Goal: Information Seeking & Learning: Learn about a topic

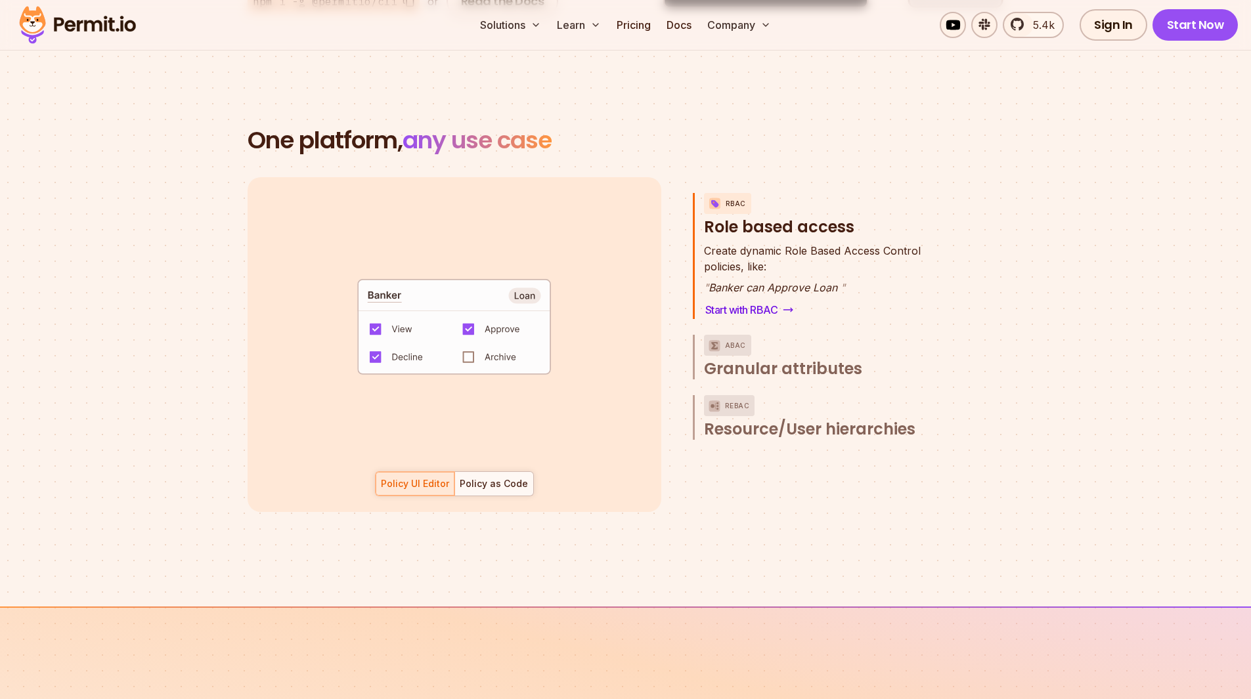
scroll to position [1861, 0]
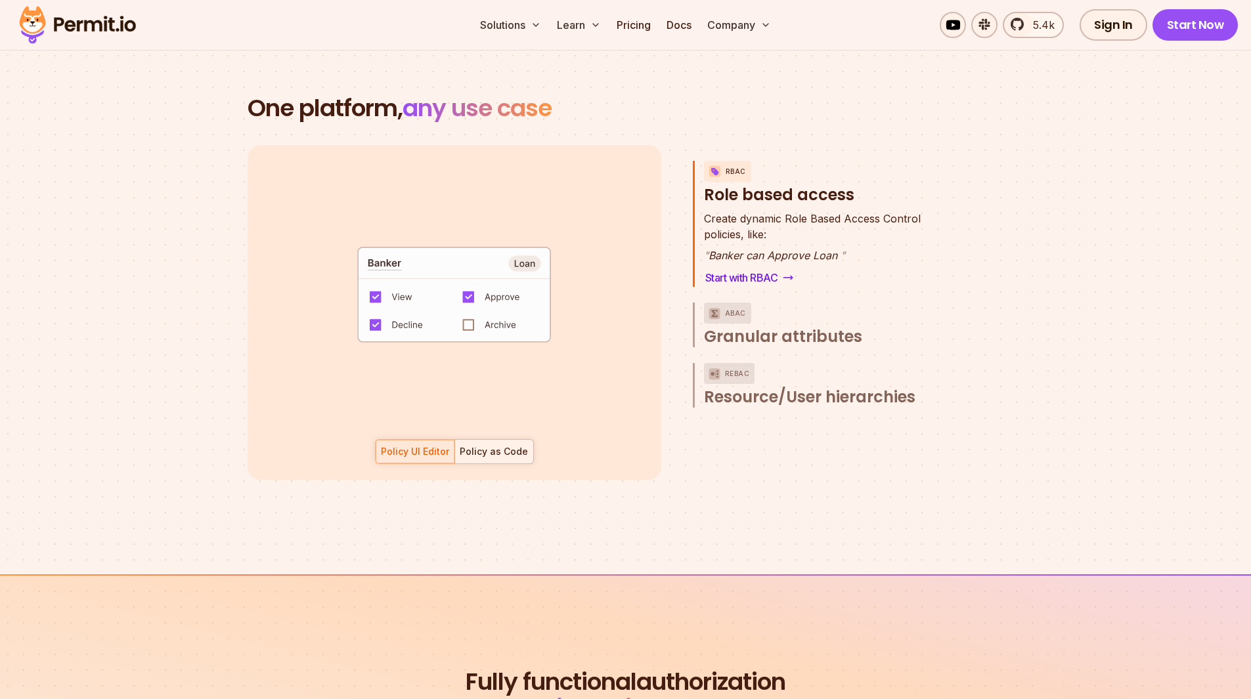
click at [515, 445] on div "Policy as Code" at bounding box center [494, 451] width 68 height 13
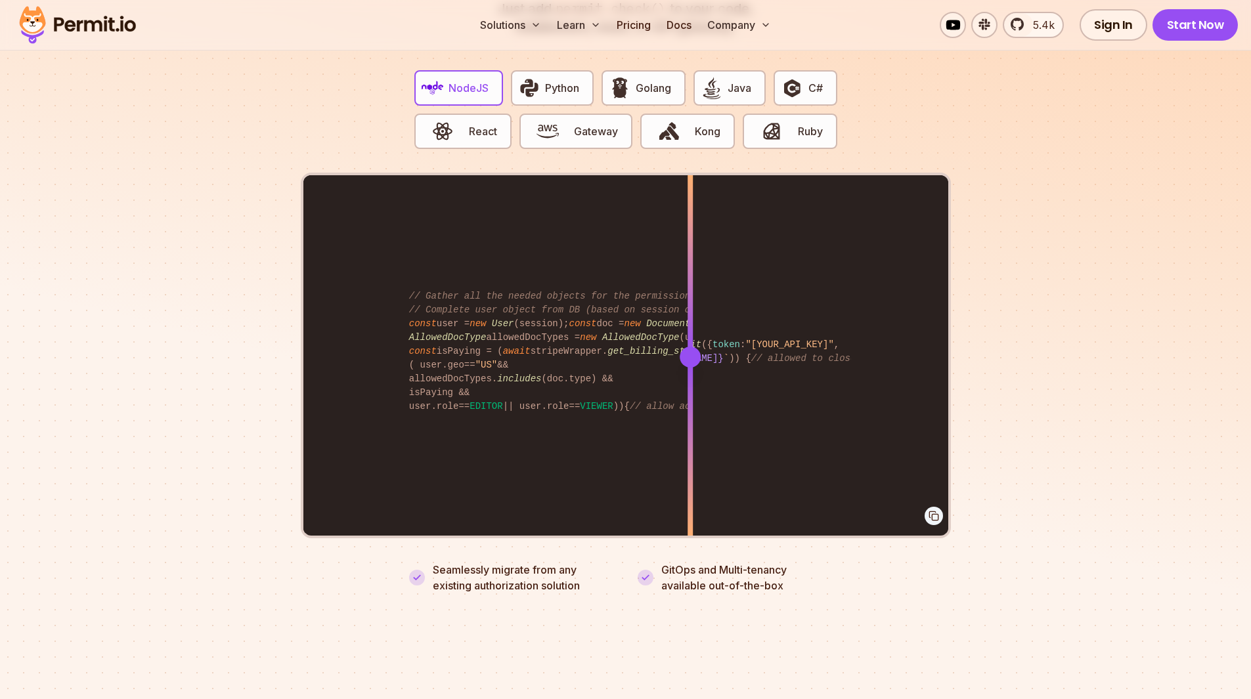
scroll to position [2600, 0]
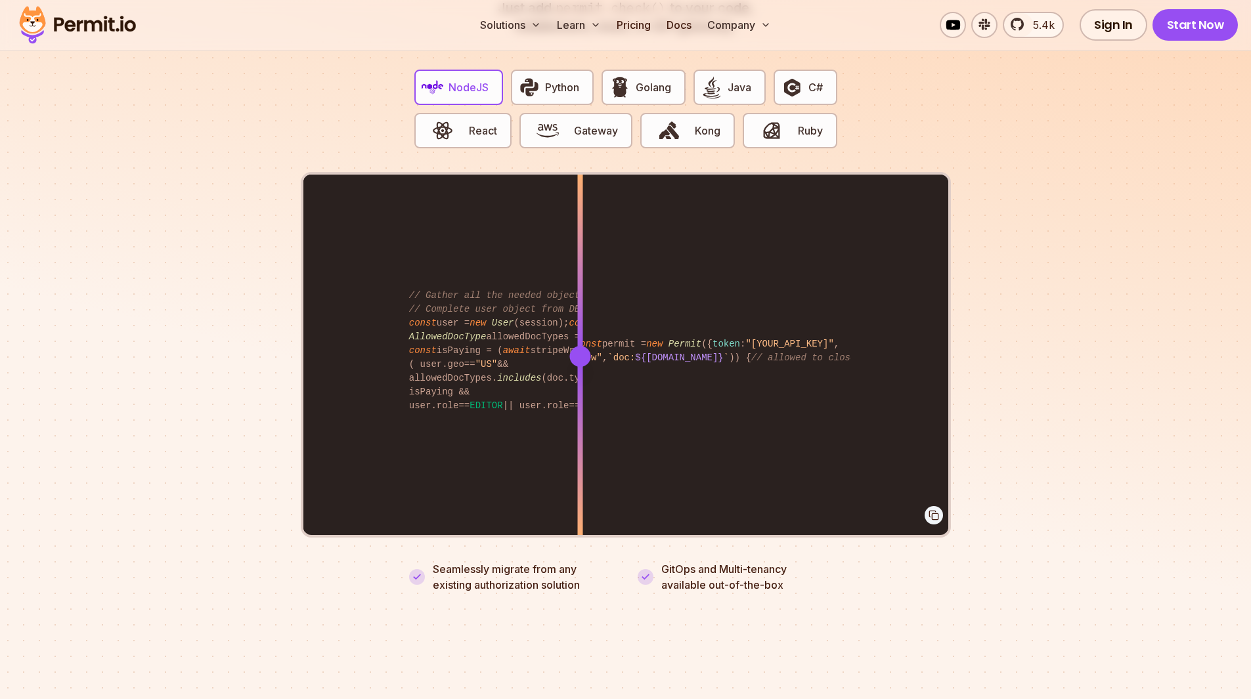
drag, startPoint x: 697, startPoint y: 341, endPoint x: 580, endPoint y: 291, distance: 127.1
click at [580, 291] on div at bounding box center [579, 356] width 5 height 362
click at [471, 123] on span "React" at bounding box center [483, 131] width 28 height 16
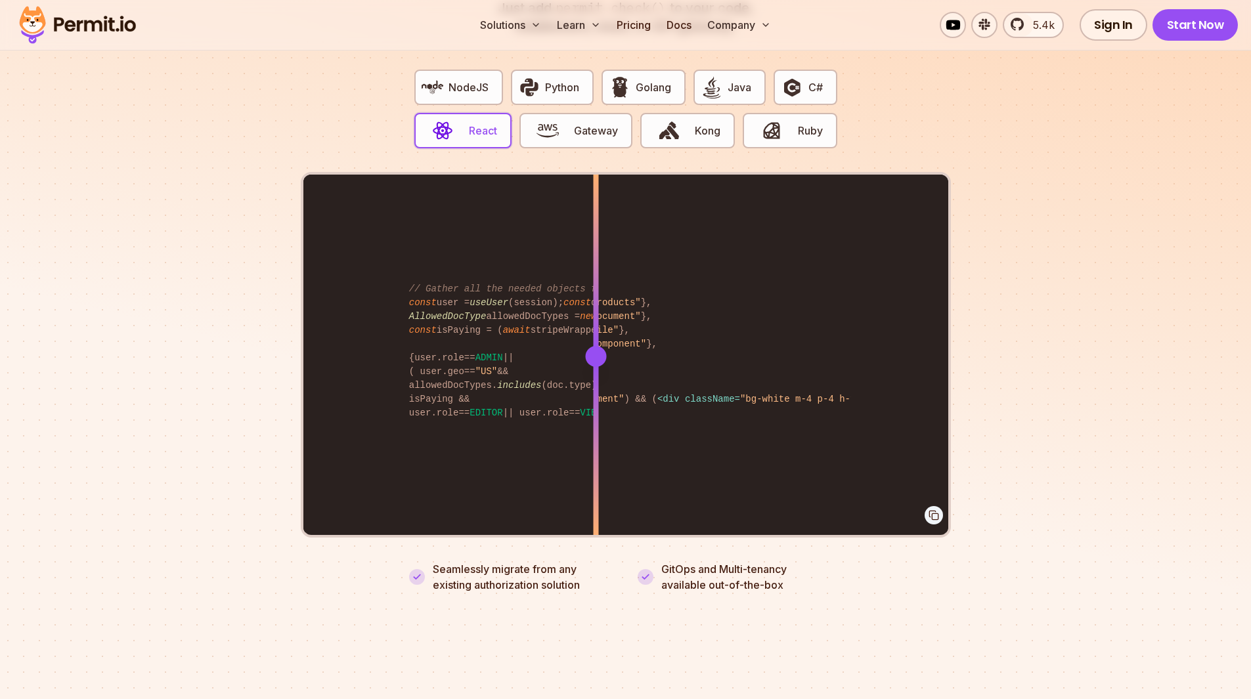
drag, startPoint x: 687, startPoint y: 336, endPoint x: 596, endPoint y: 246, distance: 128.1
click at [596, 246] on div at bounding box center [595, 356] width 5 height 362
click at [606, 113] on button "Gateway" at bounding box center [575, 130] width 113 height 35
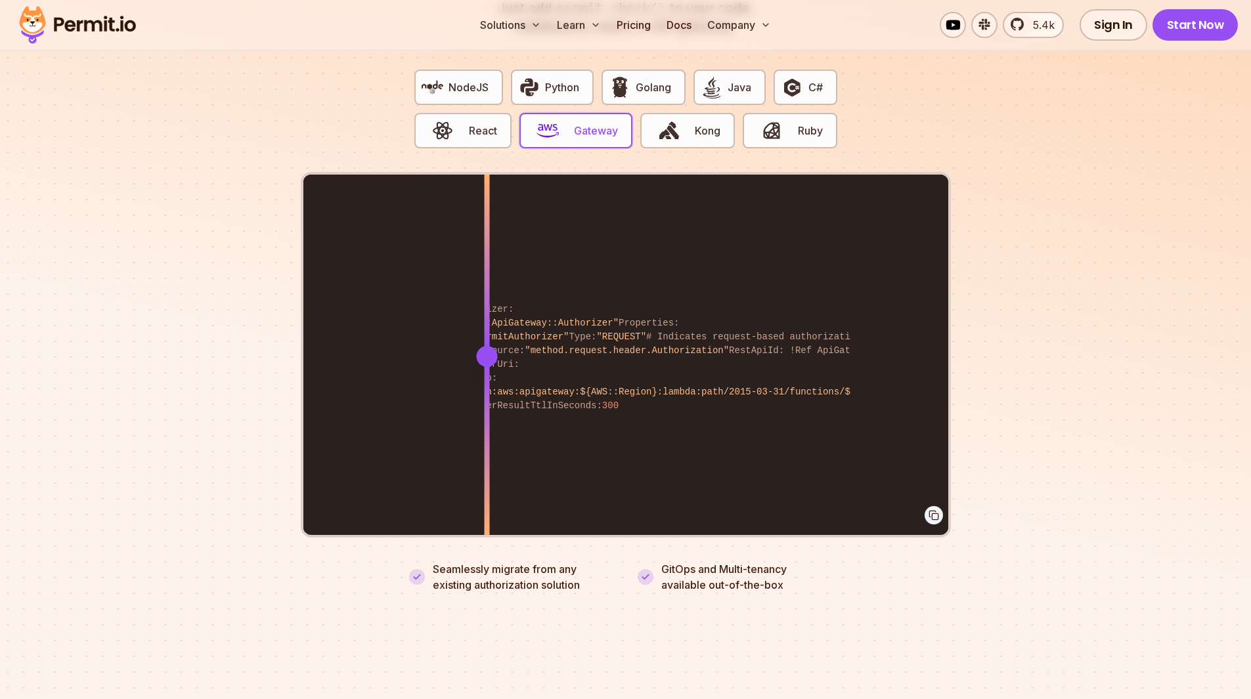
drag, startPoint x: 695, startPoint y: 340, endPoint x: 487, endPoint y: 362, distance: 209.3
click at [487, 362] on div at bounding box center [486, 356] width 5 height 362
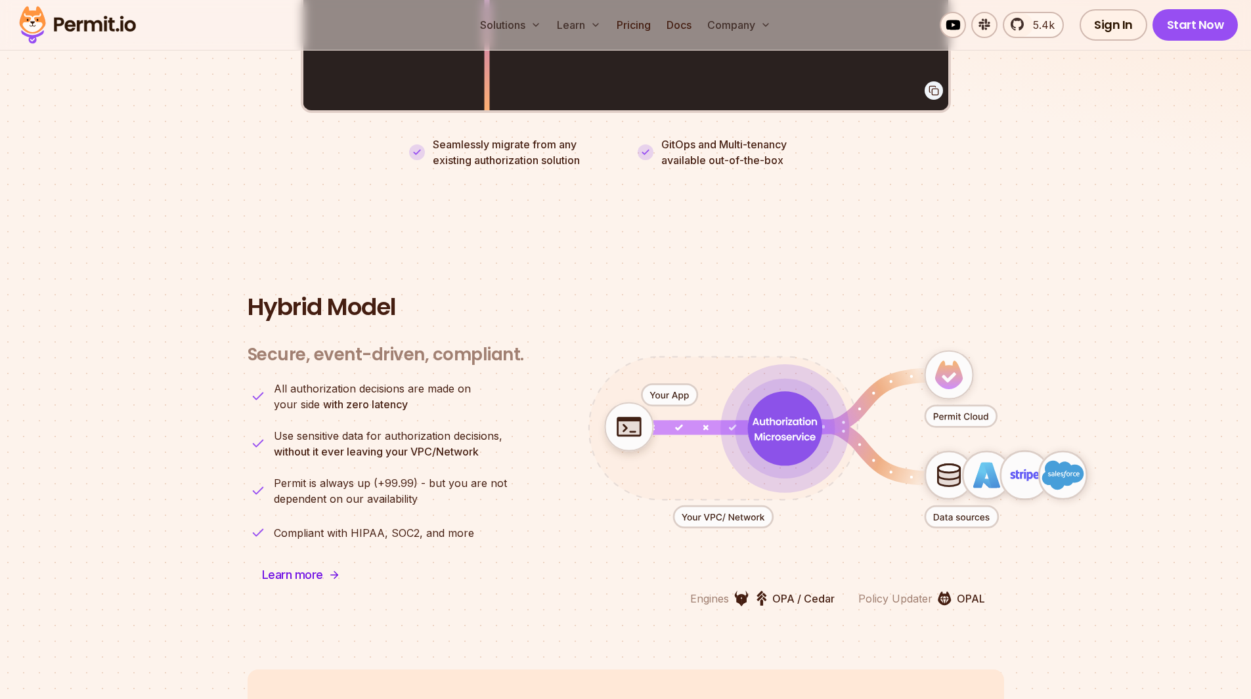
scroll to position [3146, 0]
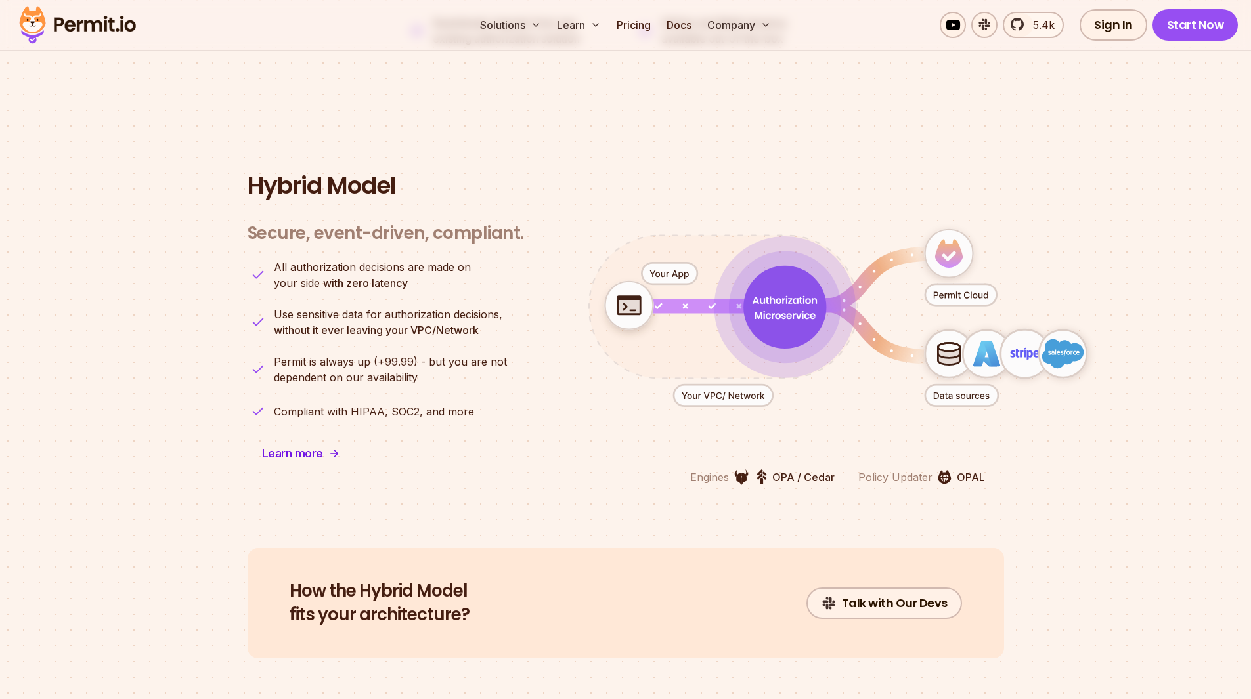
click at [970, 387] on icon "animation" at bounding box center [960, 396] width 73 height 22
click at [971, 292] on icon "animation" at bounding box center [960, 295] width 54 height 7
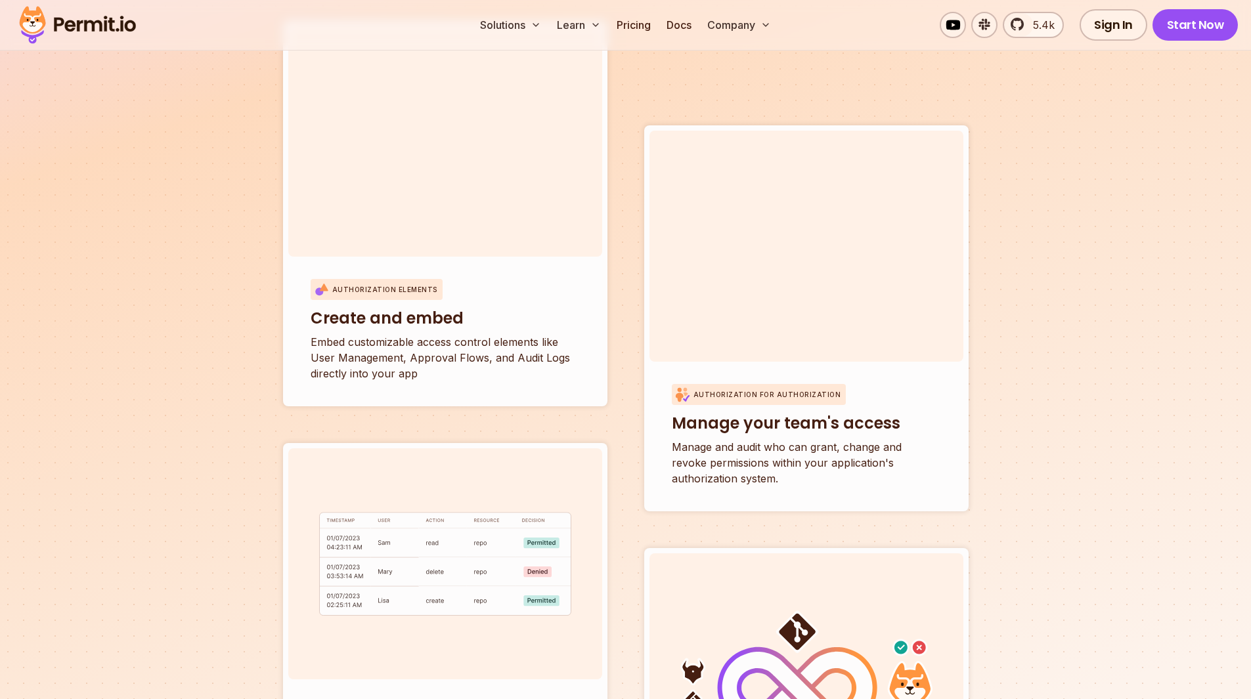
scroll to position [4509, 0]
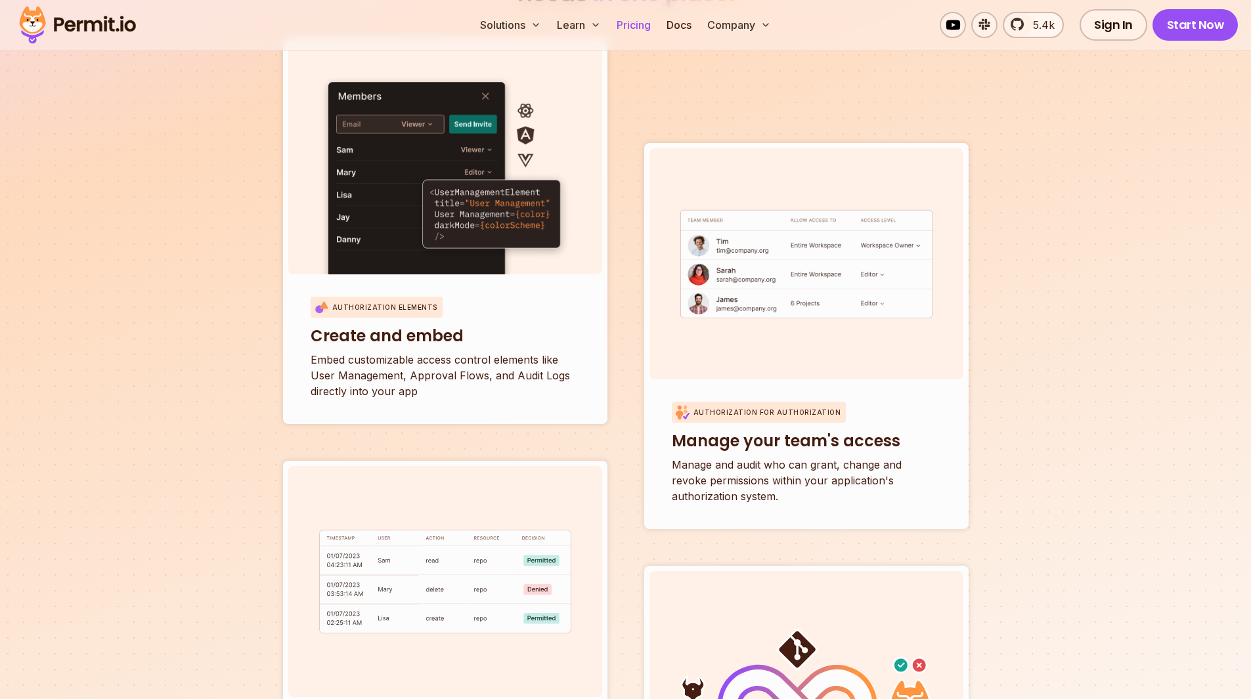
click at [636, 15] on link "Pricing" at bounding box center [633, 25] width 45 height 26
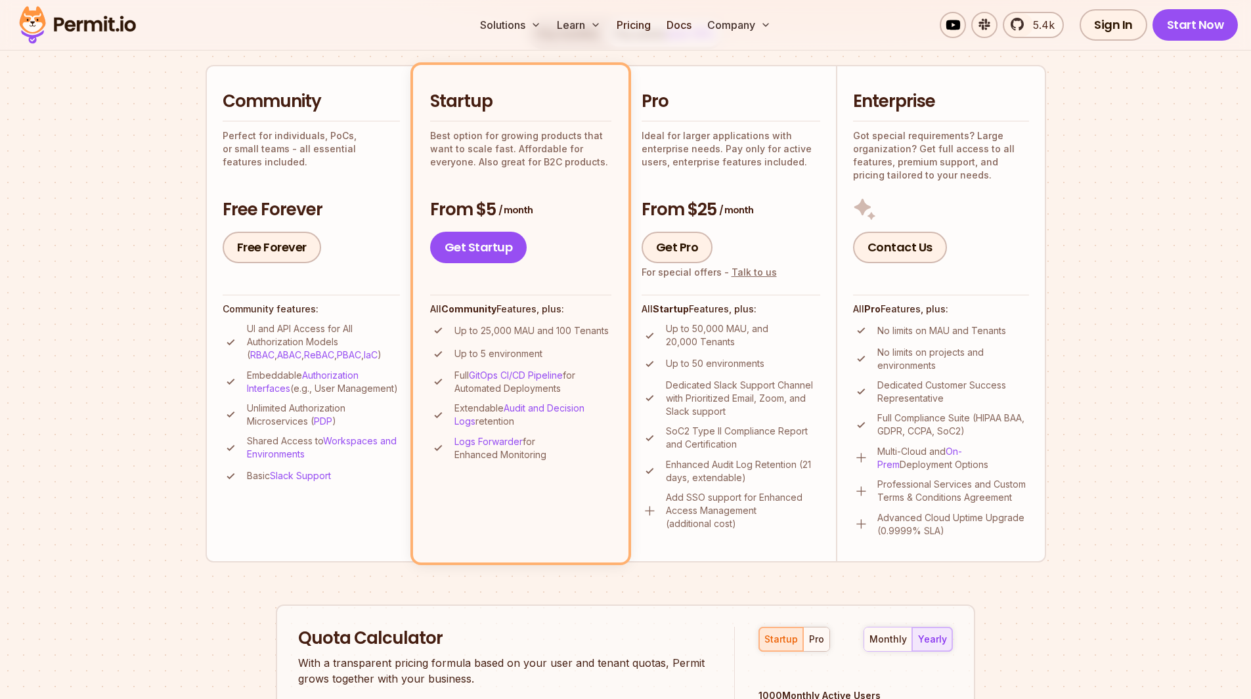
scroll to position [286, 0]
click at [1091, 444] on section "Permit Pricing From Free to Predictable Scaling From a startup with 100 users t…" at bounding box center [625, 459] width 1251 height 1421
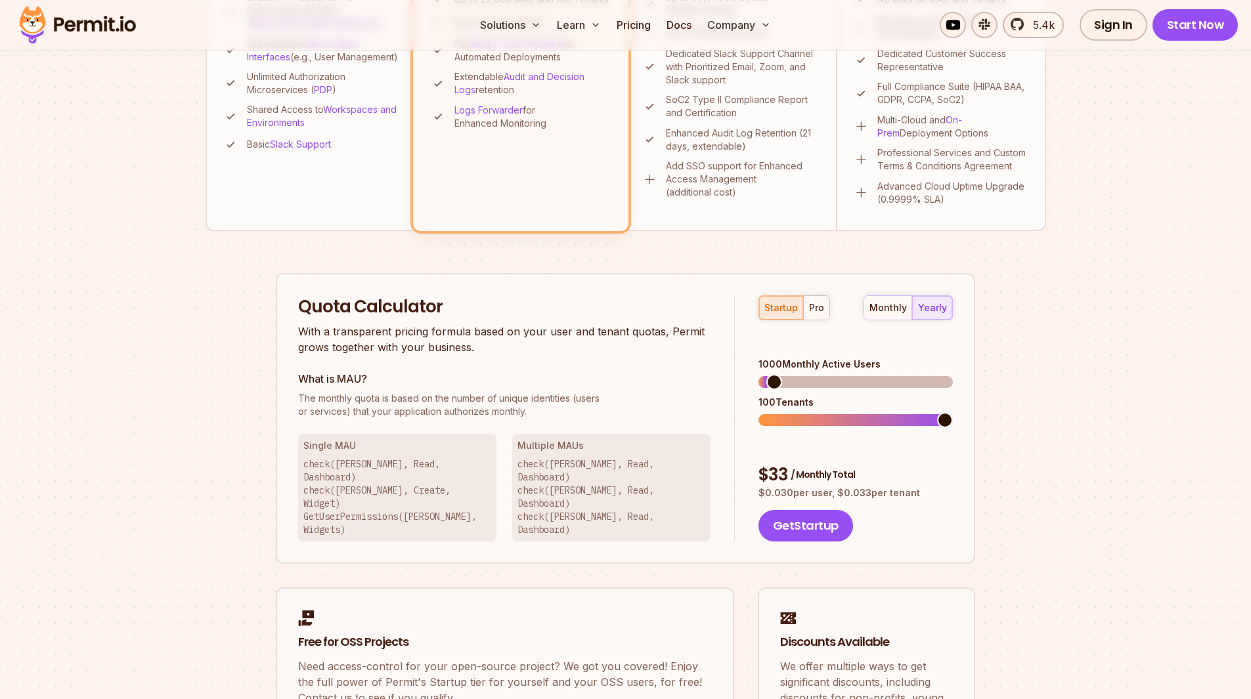
scroll to position [731, 0]
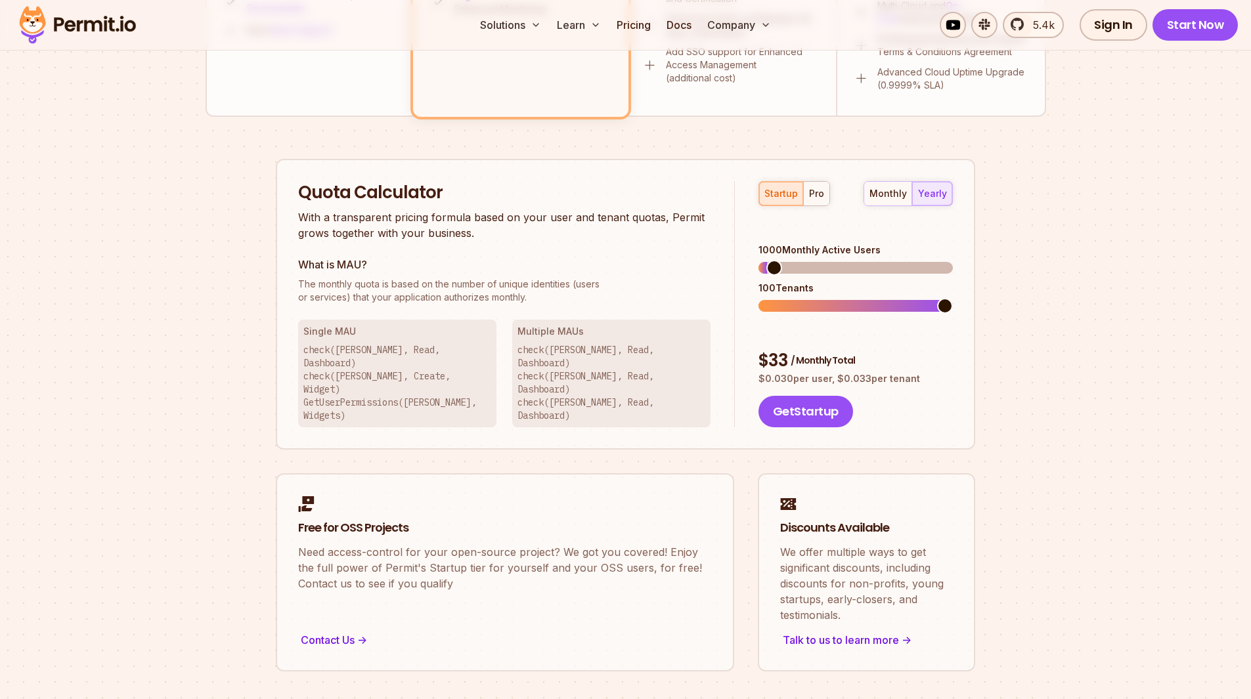
click at [406, 342] on div "Single MAU check([PERSON_NAME], Read, Dashboard) check([PERSON_NAME], Create, W…" at bounding box center [397, 374] width 198 height 108
click at [662, 368] on p "check([PERSON_NAME], Read, Dashboard) check([PERSON_NAME], Read, Dashboard) che…" at bounding box center [611, 382] width 188 height 79
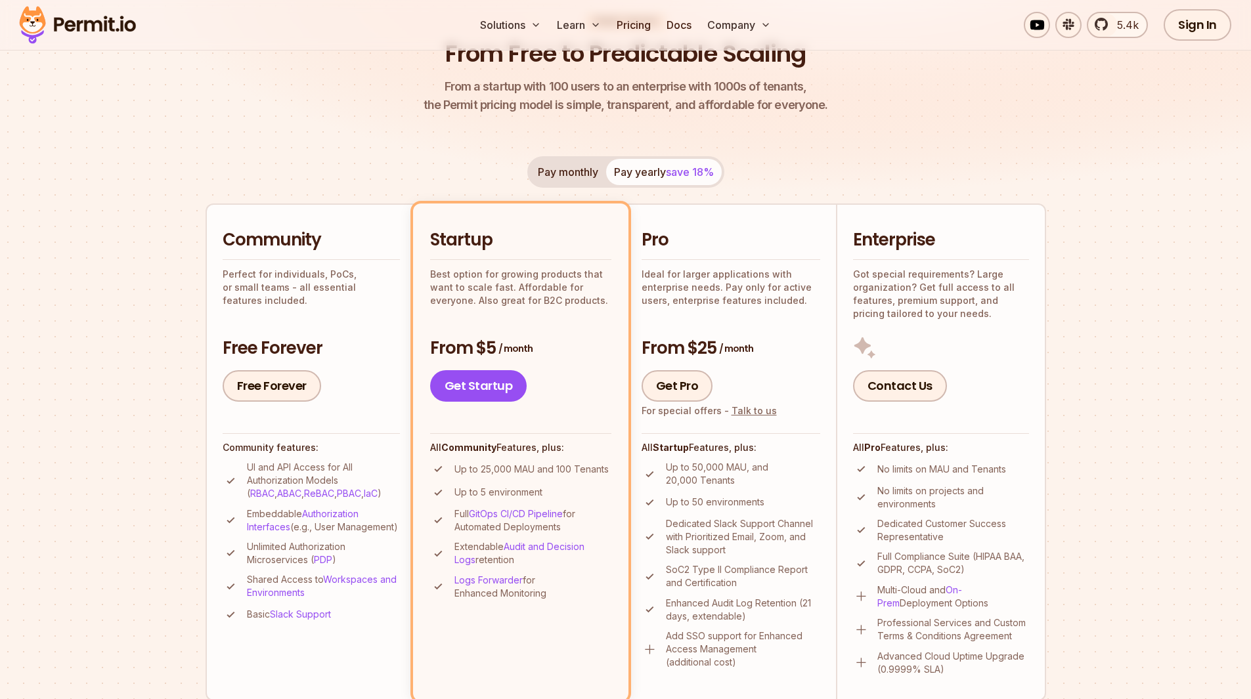
scroll to position [0, 0]
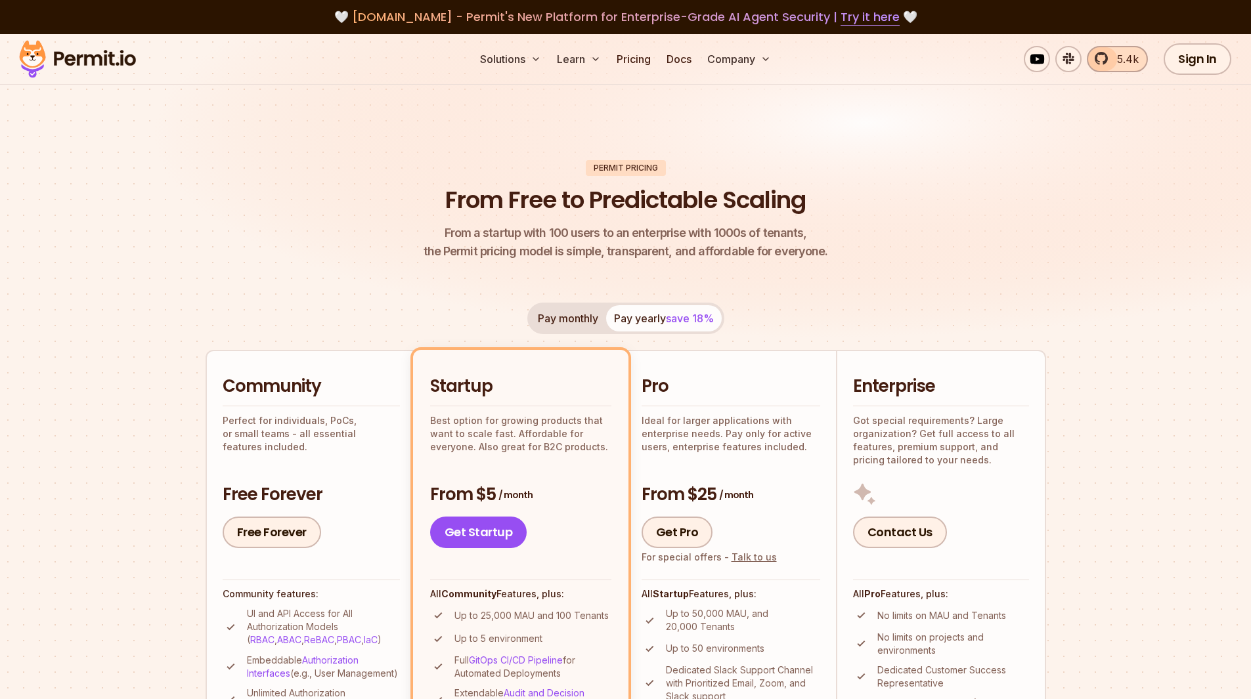
click at [1117, 56] on span "5.4k" at bounding box center [1124, 59] width 30 height 16
click at [112, 58] on img at bounding box center [77, 59] width 129 height 45
